Goal: Information Seeking & Learning: Learn about a topic

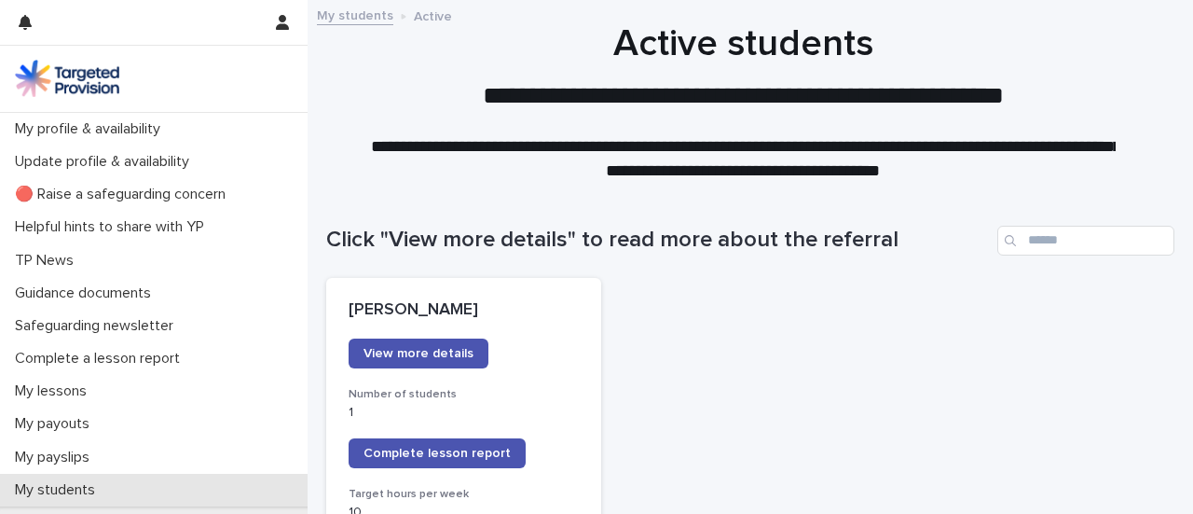
click at [43, 488] on p "My students" at bounding box center [58, 490] width 103 height 18
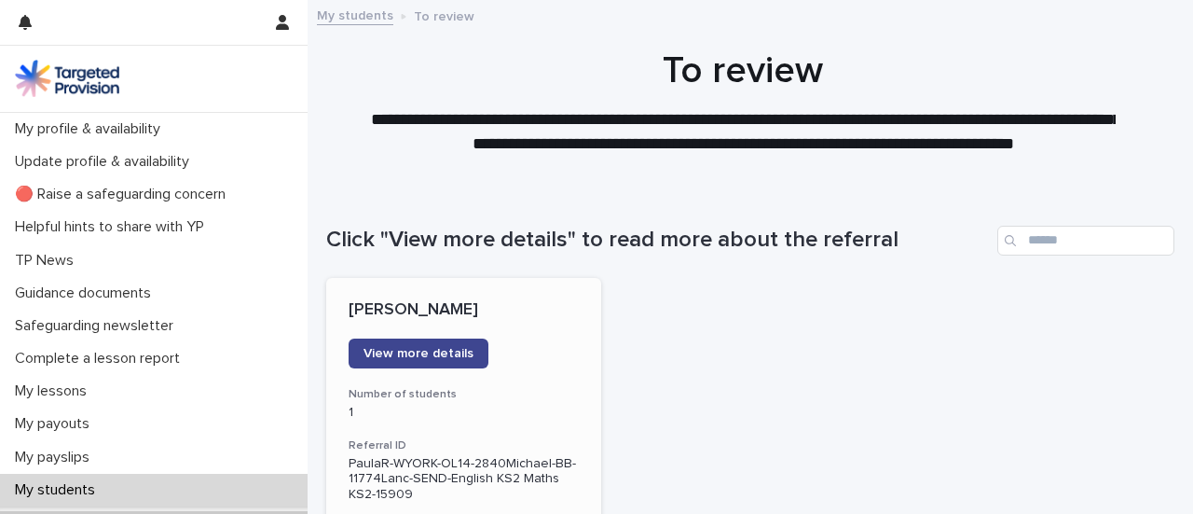
click at [442, 354] on span "View more details" at bounding box center [419, 353] width 110 height 13
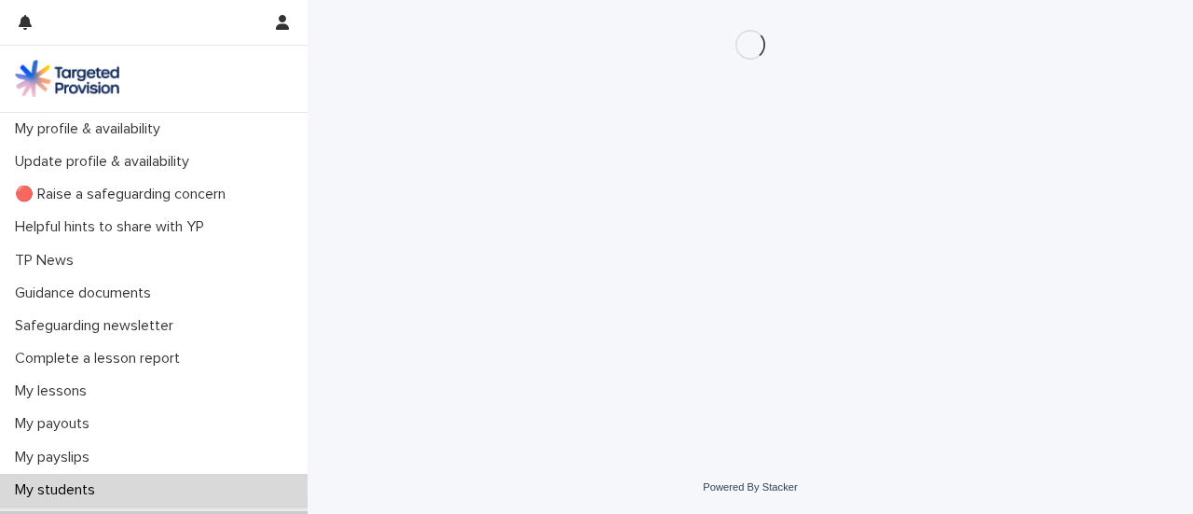
click at [982, 184] on div "Loading... Saving… Loading... Saving…" at bounding box center [750, 207] width 867 height 414
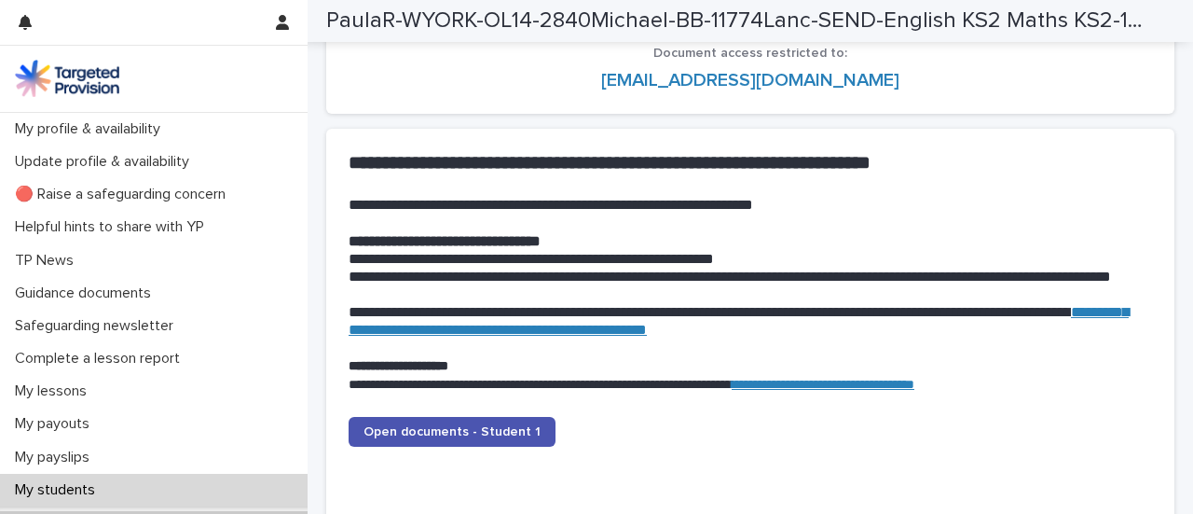
scroll to position [1753, 0]
click at [433, 426] on span "Open documents - Student 1" at bounding box center [452, 431] width 177 height 13
click at [497, 428] on span "Open documents - Student 1" at bounding box center [452, 431] width 177 height 13
